Goal: Task Accomplishment & Management: Use online tool/utility

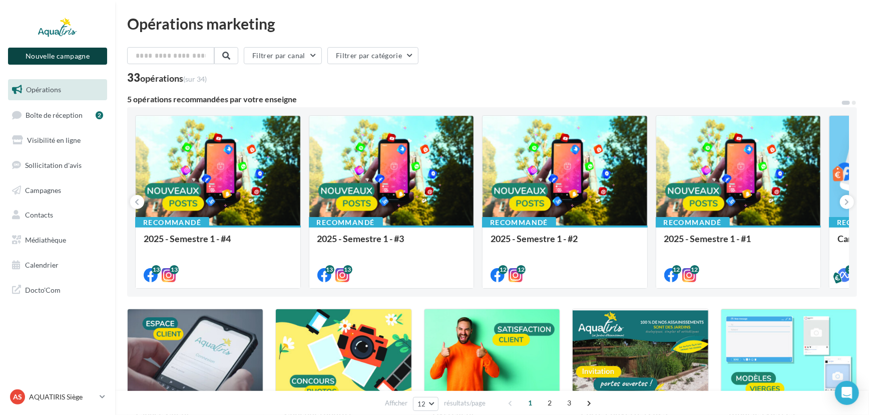
click at [96, 61] on button "Nouvelle campagne" at bounding box center [57, 56] width 99 height 17
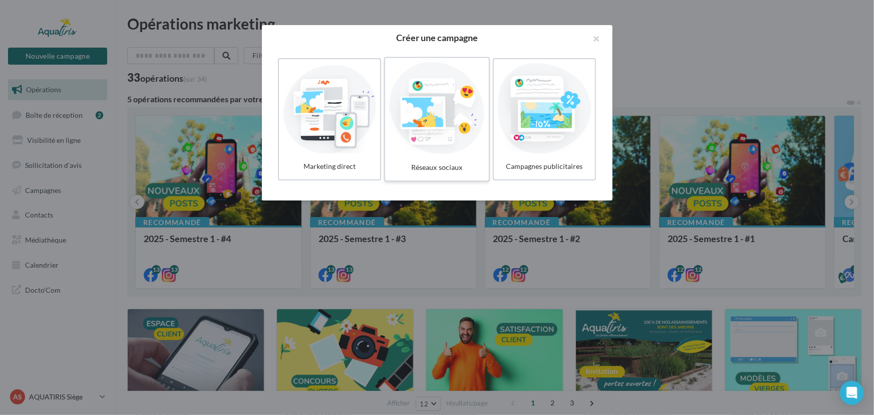
click at [414, 142] on div at bounding box center [436, 108] width 95 height 92
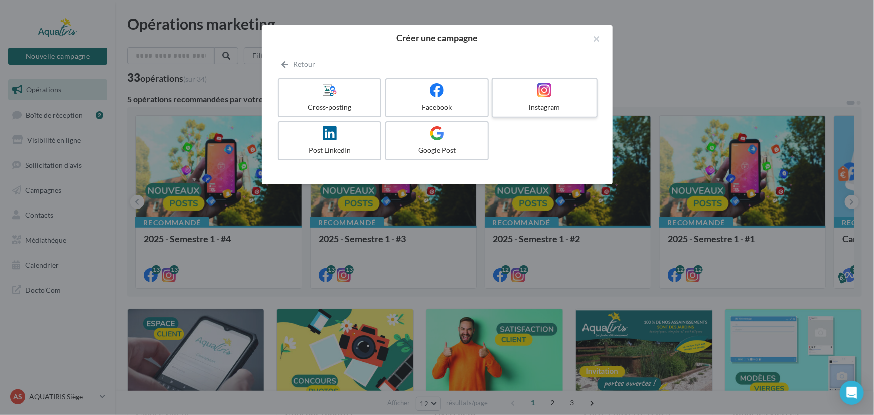
click at [555, 104] on div "Instagram" at bounding box center [544, 107] width 95 height 10
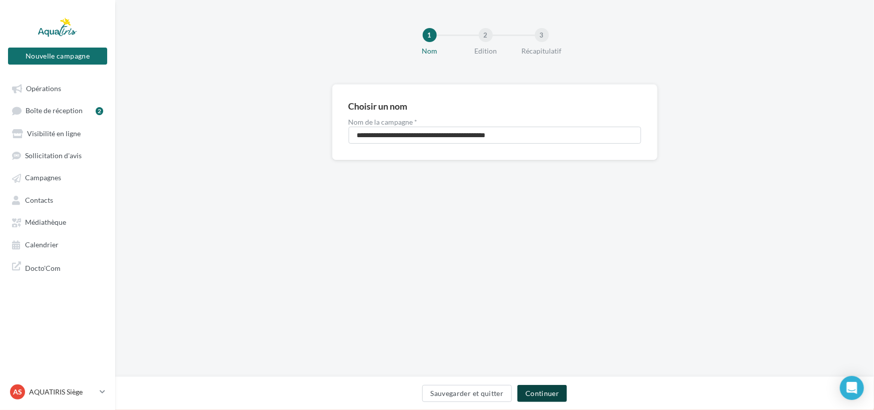
click at [561, 394] on button "Continuer" at bounding box center [542, 393] width 50 height 17
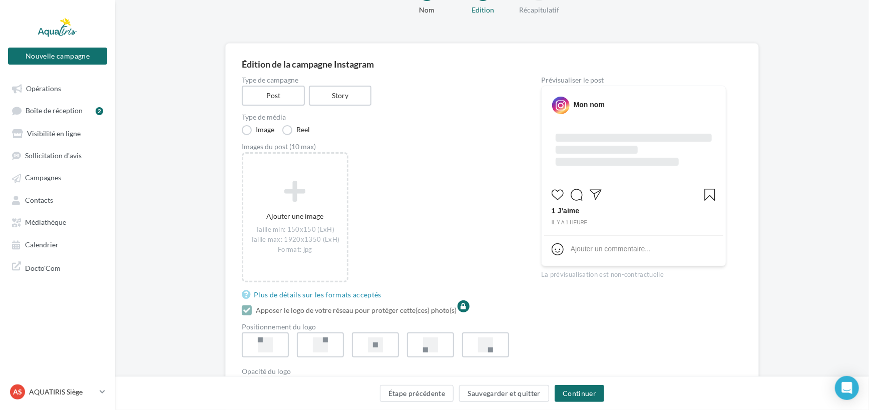
scroll to position [31, 0]
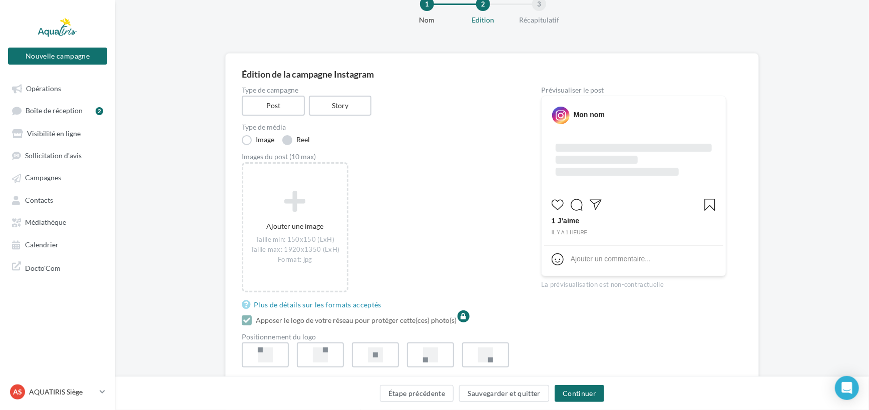
click at [290, 140] on label "Reel" at bounding box center [296, 140] width 28 height 10
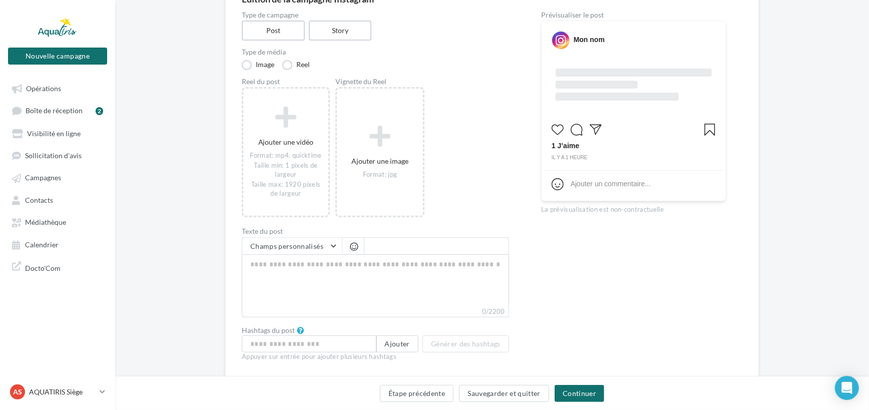
scroll to position [122, 0]
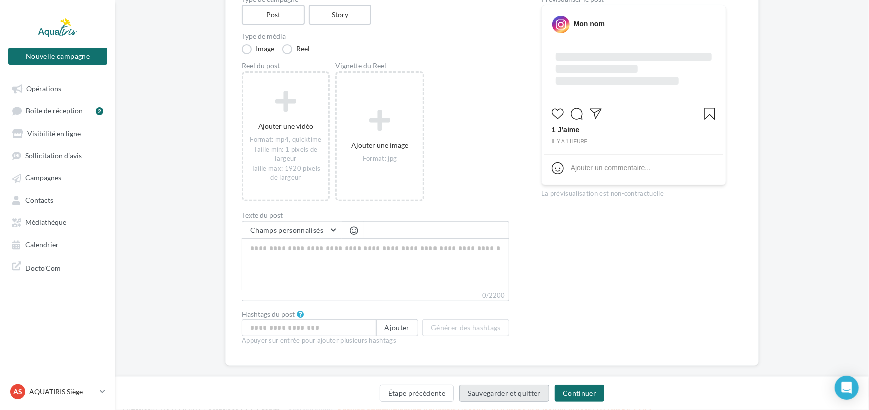
click at [533, 394] on button "Sauvegarder et quitter" at bounding box center [504, 393] width 90 height 17
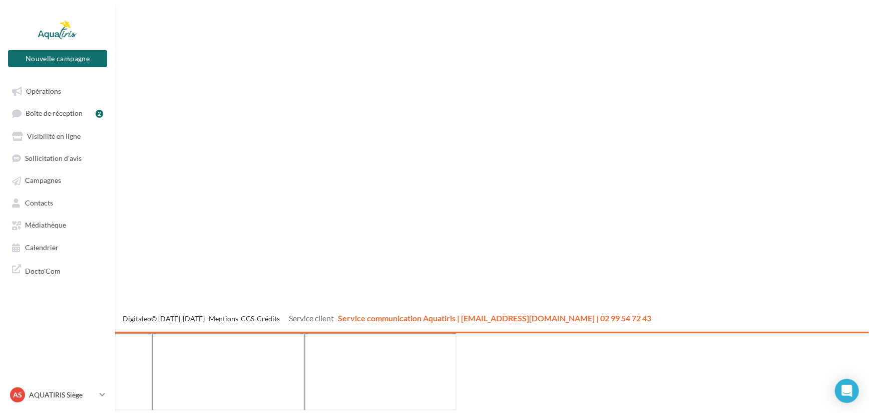
scroll to position [16, 0]
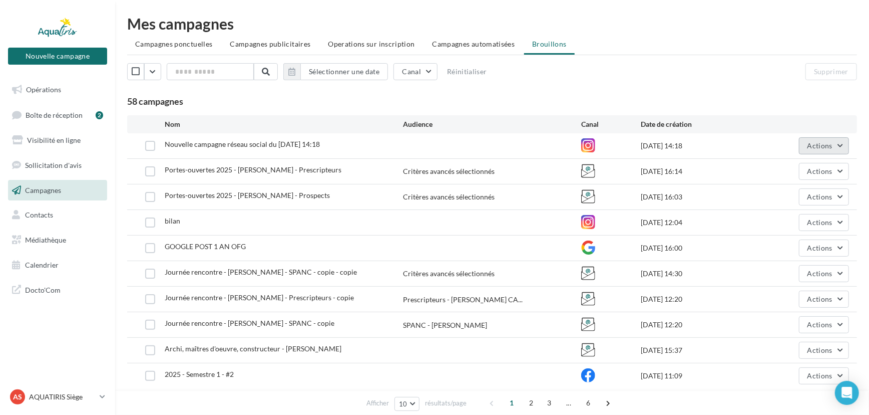
click at [818, 145] on span "Actions" at bounding box center [820, 145] width 25 height 9
click at [814, 240] on button "Supprimer" at bounding box center [799, 247] width 100 height 26
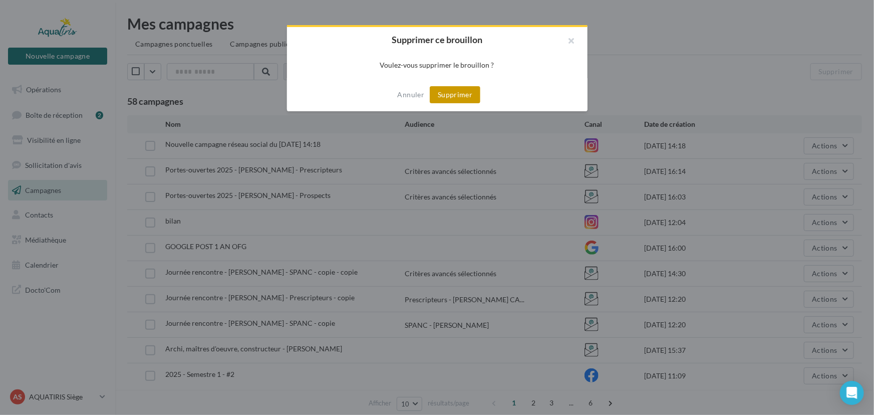
click at [478, 92] on button "Supprimer" at bounding box center [455, 94] width 51 height 17
